Goal: Check status: Check status

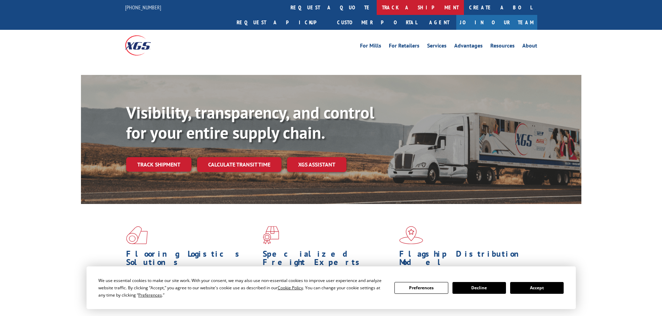
click at [376, 5] on link "track a shipment" at bounding box center [419, 7] width 87 height 15
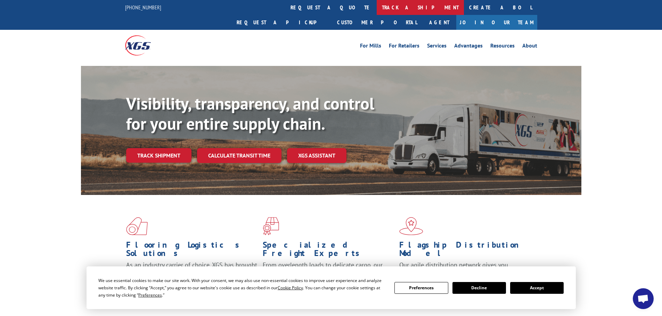
click at [376, 6] on link "track a shipment" at bounding box center [419, 7] width 87 height 15
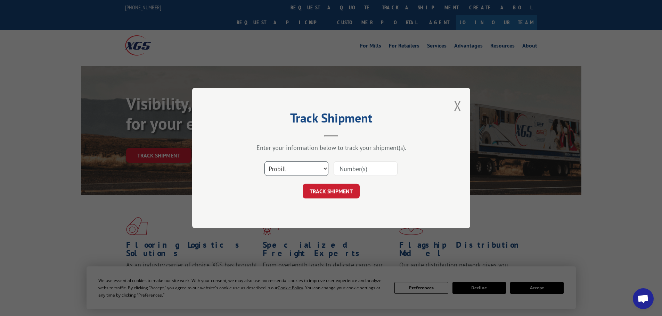
click at [297, 167] on select "Select category... Probill BOL PO" at bounding box center [296, 168] width 64 height 15
click at [303, 167] on select "Select category... Probill BOL PO" at bounding box center [296, 168] width 64 height 15
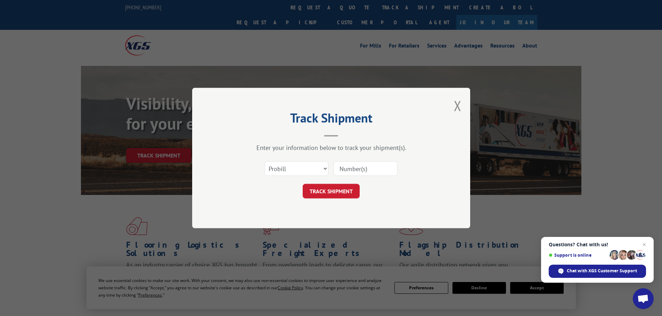
click at [354, 165] on input at bounding box center [365, 168] width 64 height 15
paste input "16571152"
type input "16571152"
click at [336, 191] on button "TRACK SHIPMENT" at bounding box center [330, 191] width 57 height 15
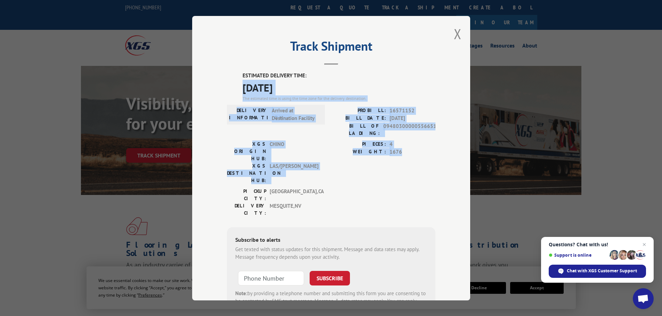
drag, startPoint x: 220, startPoint y: 88, endPoint x: 430, endPoint y: 154, distance: 220.4
click at [430, 154] on div "Track Shipment ESTIMATED DELIVERY TIME: [DATE] The estimated time is using the …" at bounding box center [331, 158] width 278 height 285
click at [430, 154] on div "PIECES: 4 WEIGHT: 1676" at bounding box center [383, 163] width 104 height 47
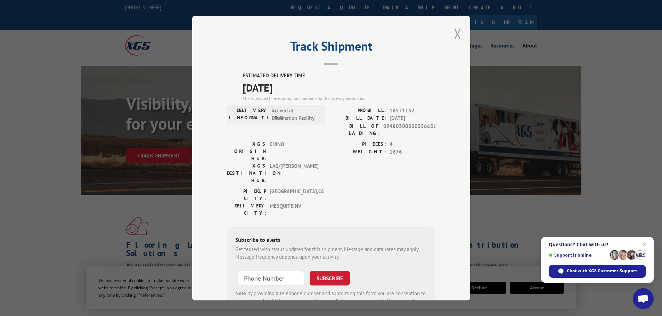
click at [455, 28] on button "Close modal" at bounding box center [458, 34] width 8 height 18
